Goal: Task Accomplishment & Management: Use online tool/utility

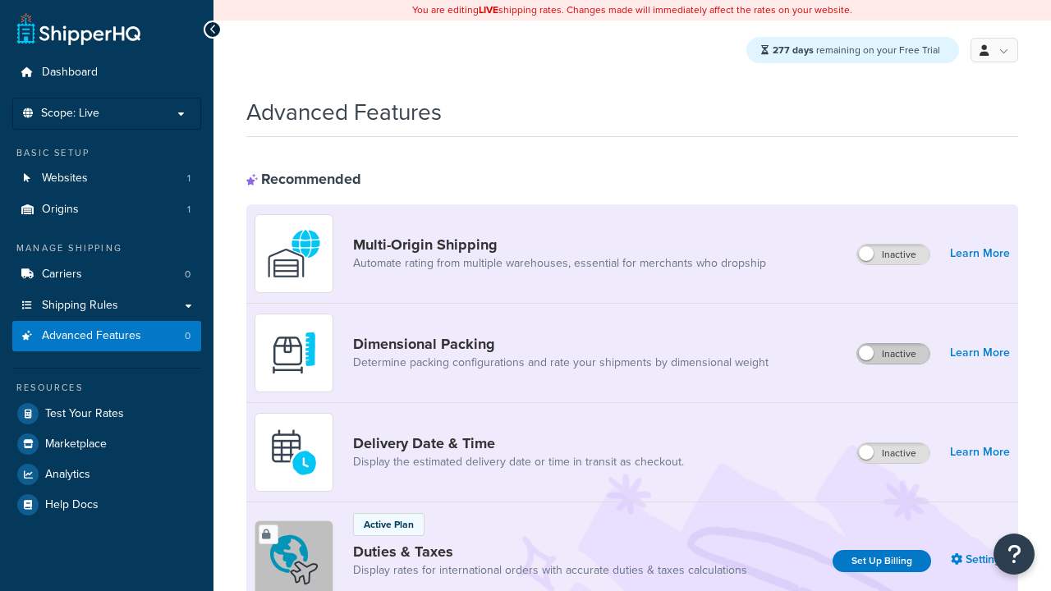
click at [894, 355] on label "Inactive" at bounding box center [893, 354] width 72 height 20
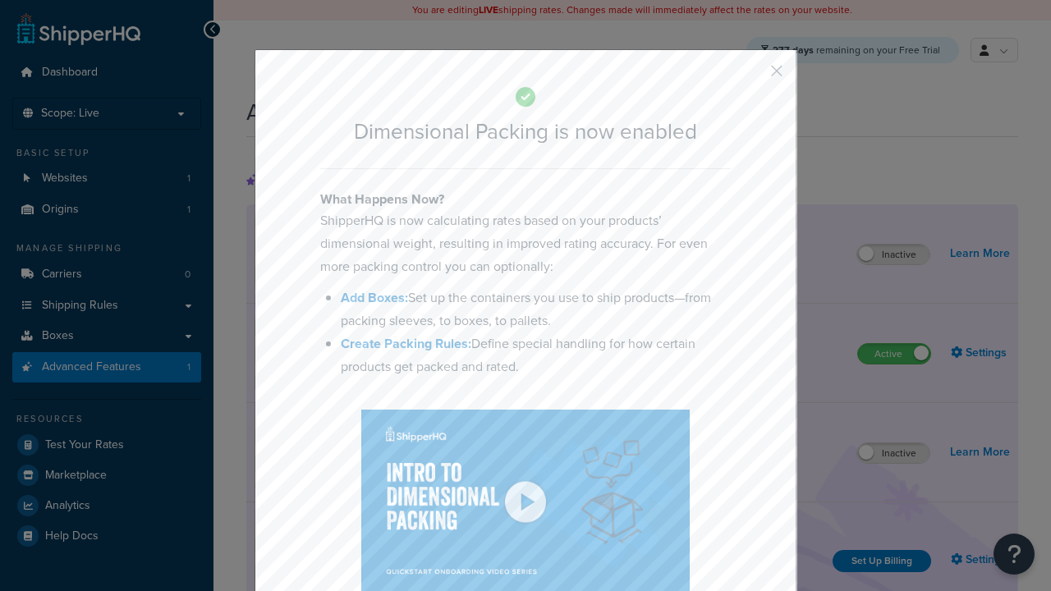
click at [752, 76] on button "button" at bounding box center [753, 77] width 4 height 4
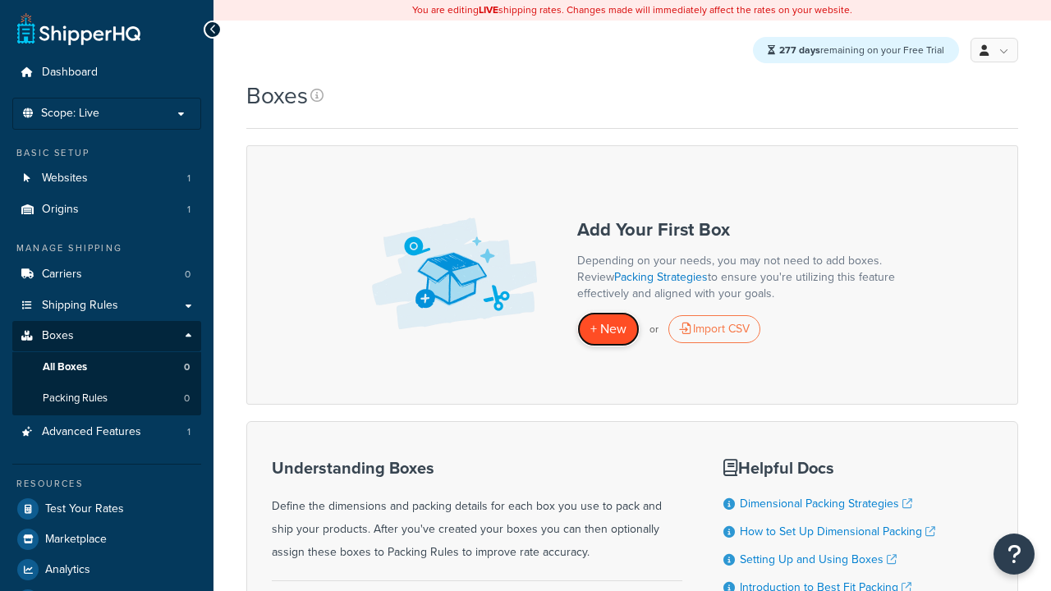
click at [608, 330] on span "+ New" at bounding box center [608, 328] width 36 height 19
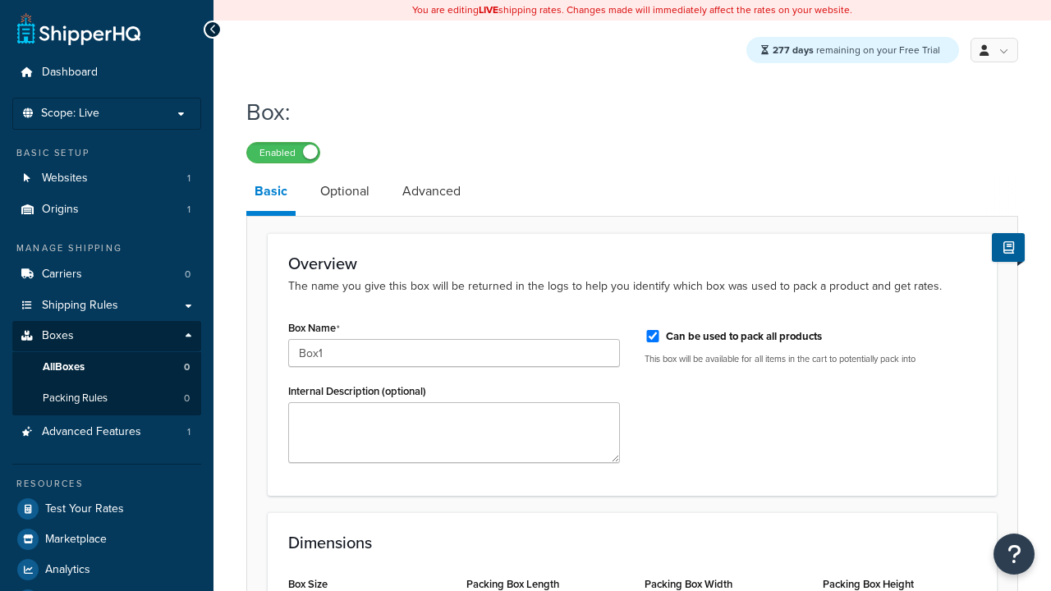
select select "usps_small"
type input "Box1"
